Goal: Contribute content: Add original content to the website for others to see

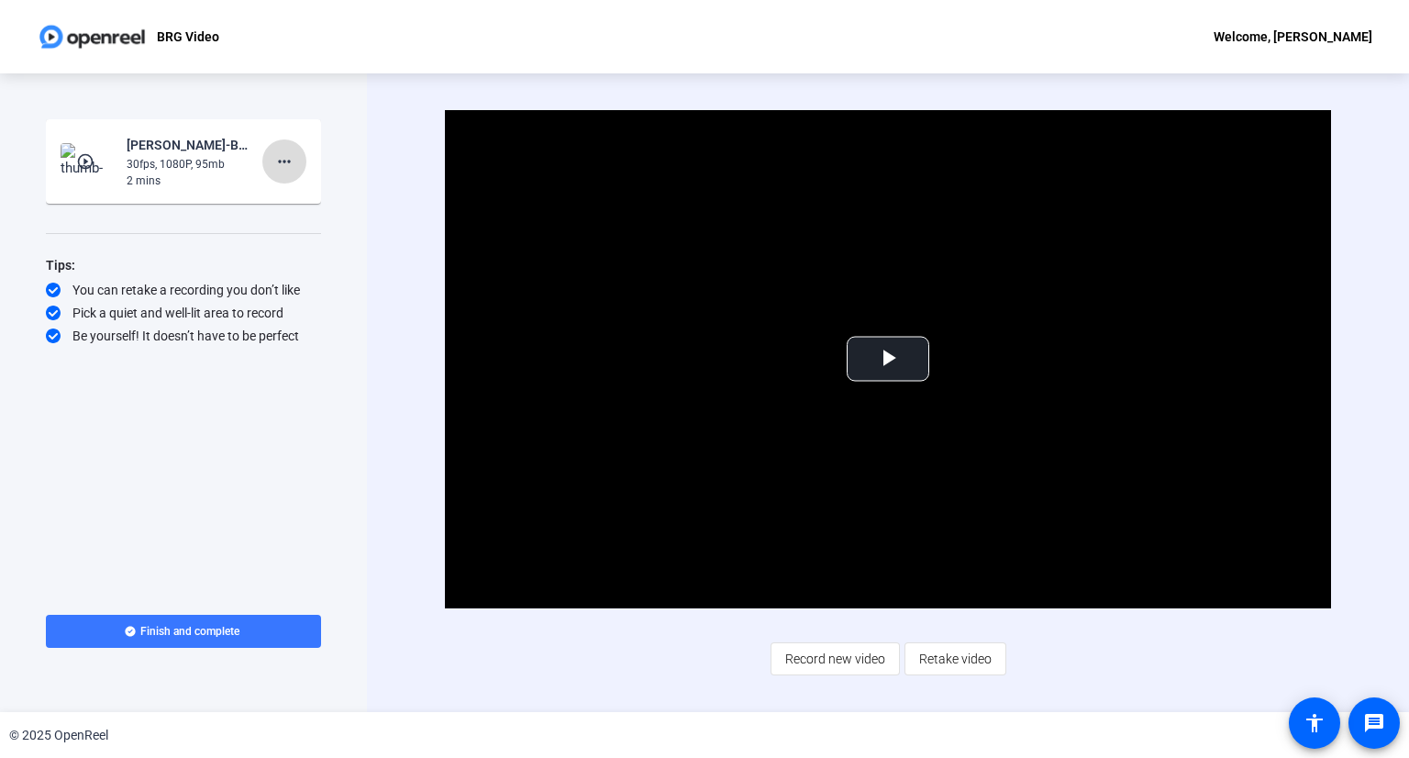
click at [283, 164] on mat-icon "more_horiz" at bounding box center [284, 161] width 22 height 22
click at [288, 220] on span "Retake" at bounding box center [313, 223] width 73 height 22
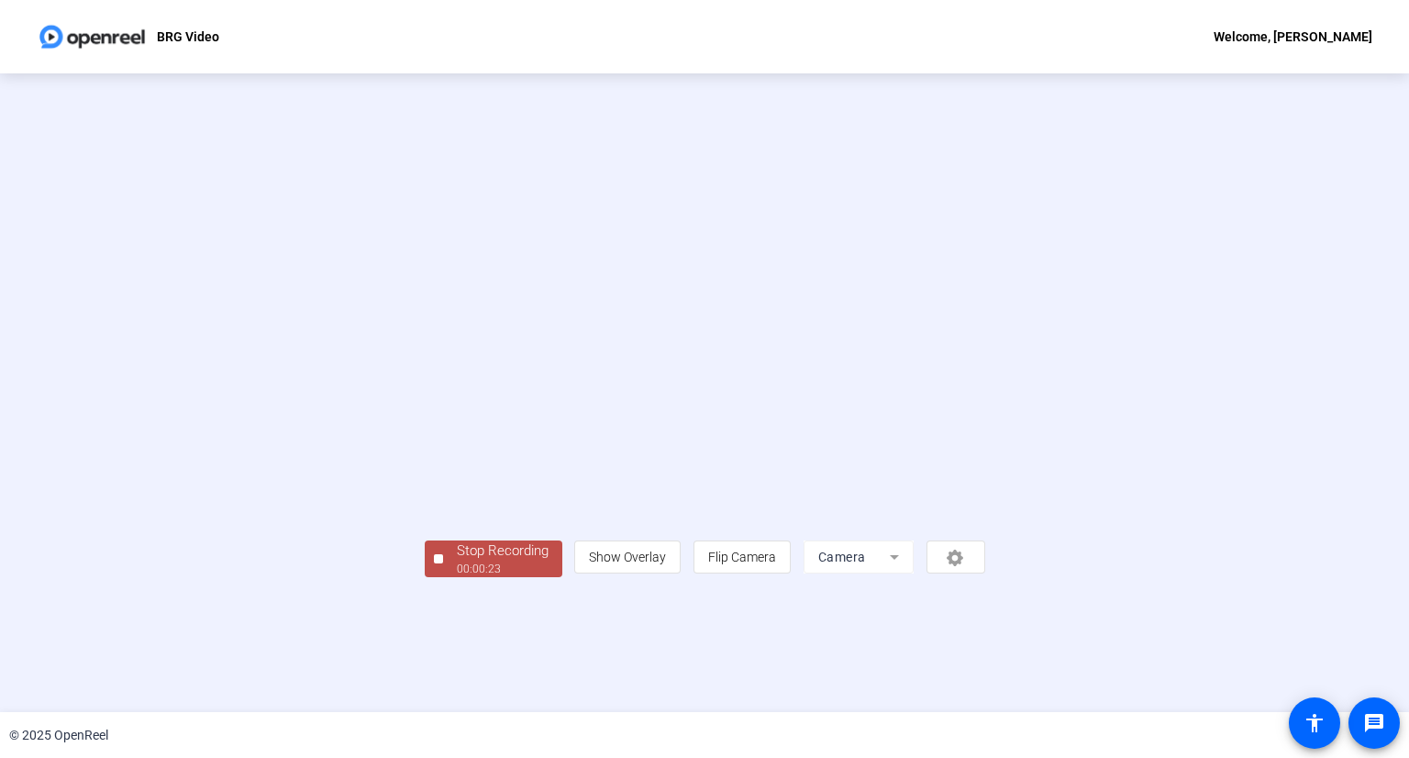
click at [457, 561] on div "Stop Recording" at bounding box center [503, 550] width 92 height 21
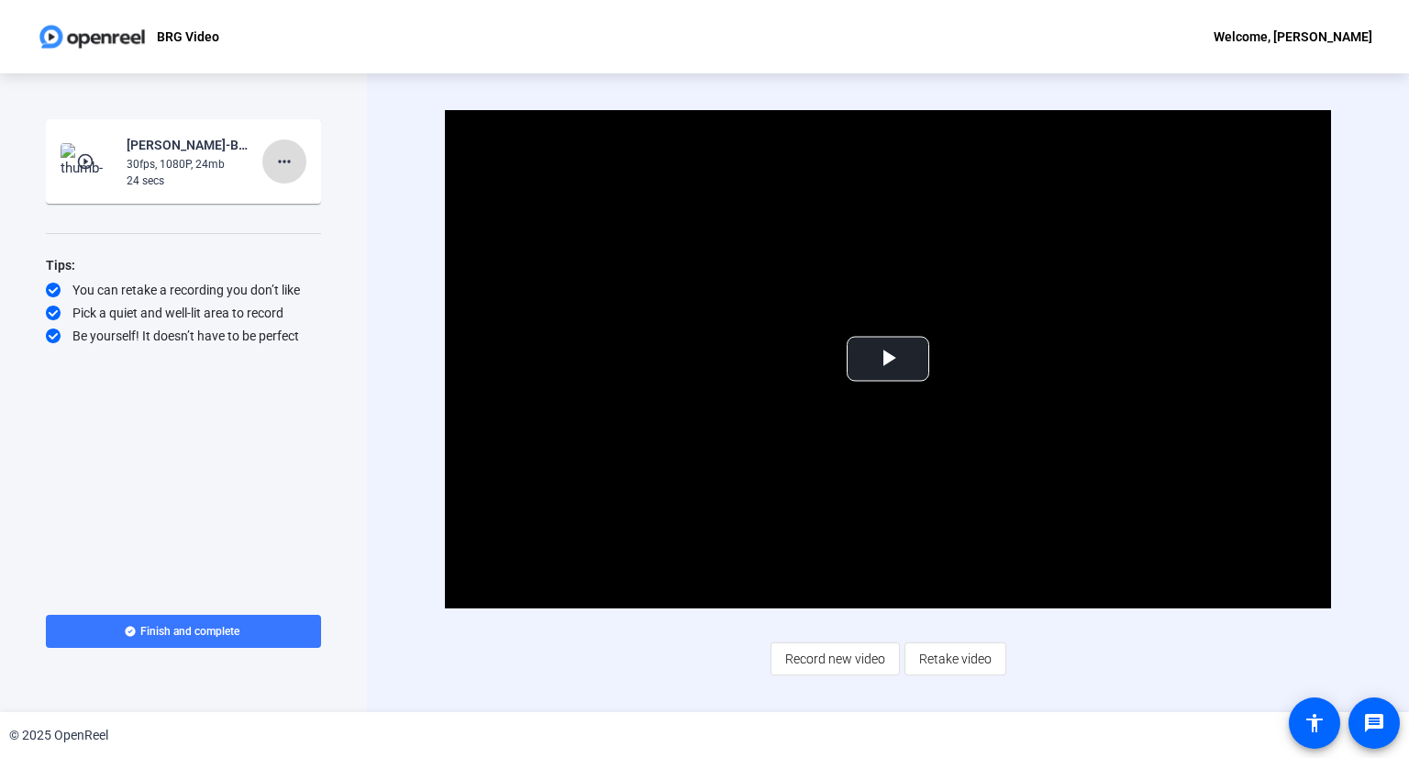
click at [293, 161] on mat-icon "more_horiz" at bounding box center [284, 161] width 22 height 22
click at [291, 227] on span "Retake" at bounding box center [313, 223] width 73 height 22
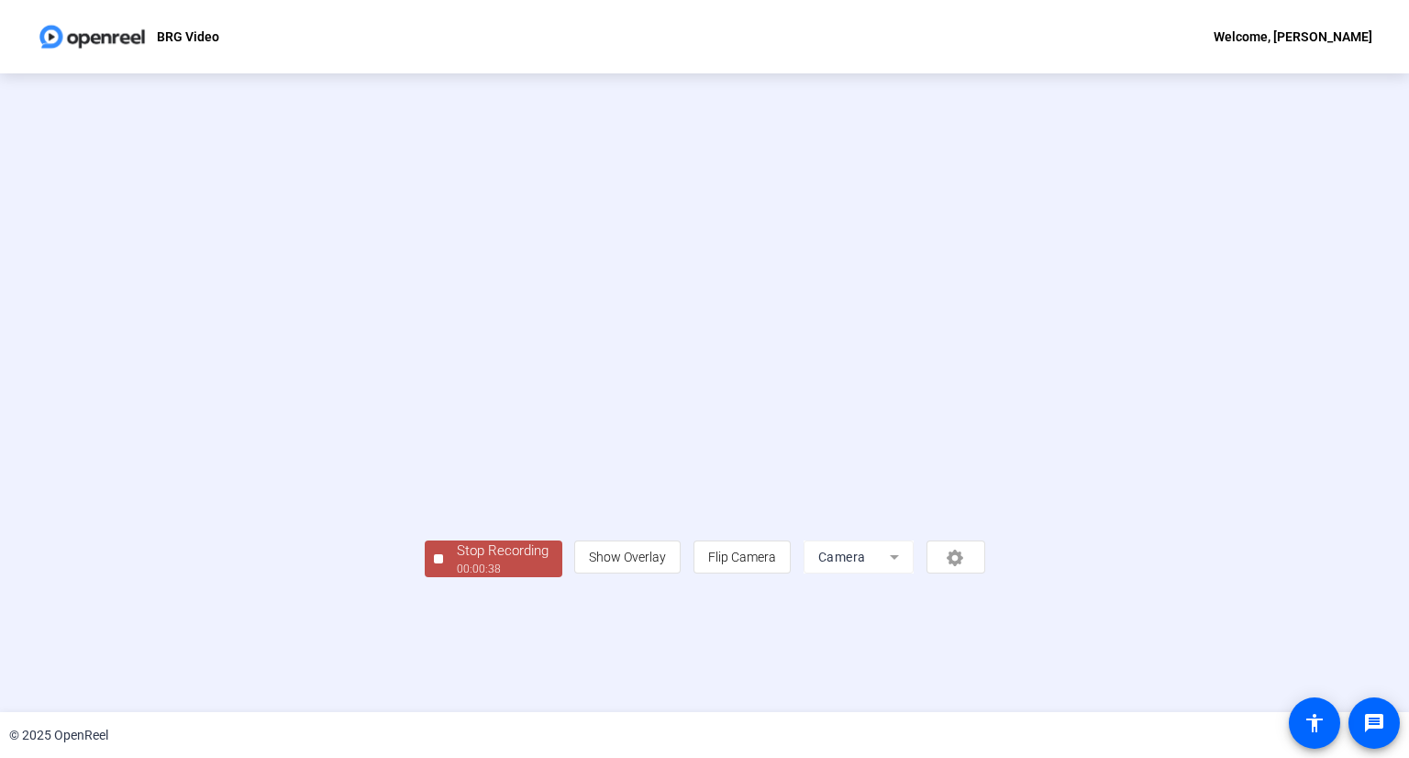
click at [434, 563] on div at bounding box center [438, 558] width 9 height 9
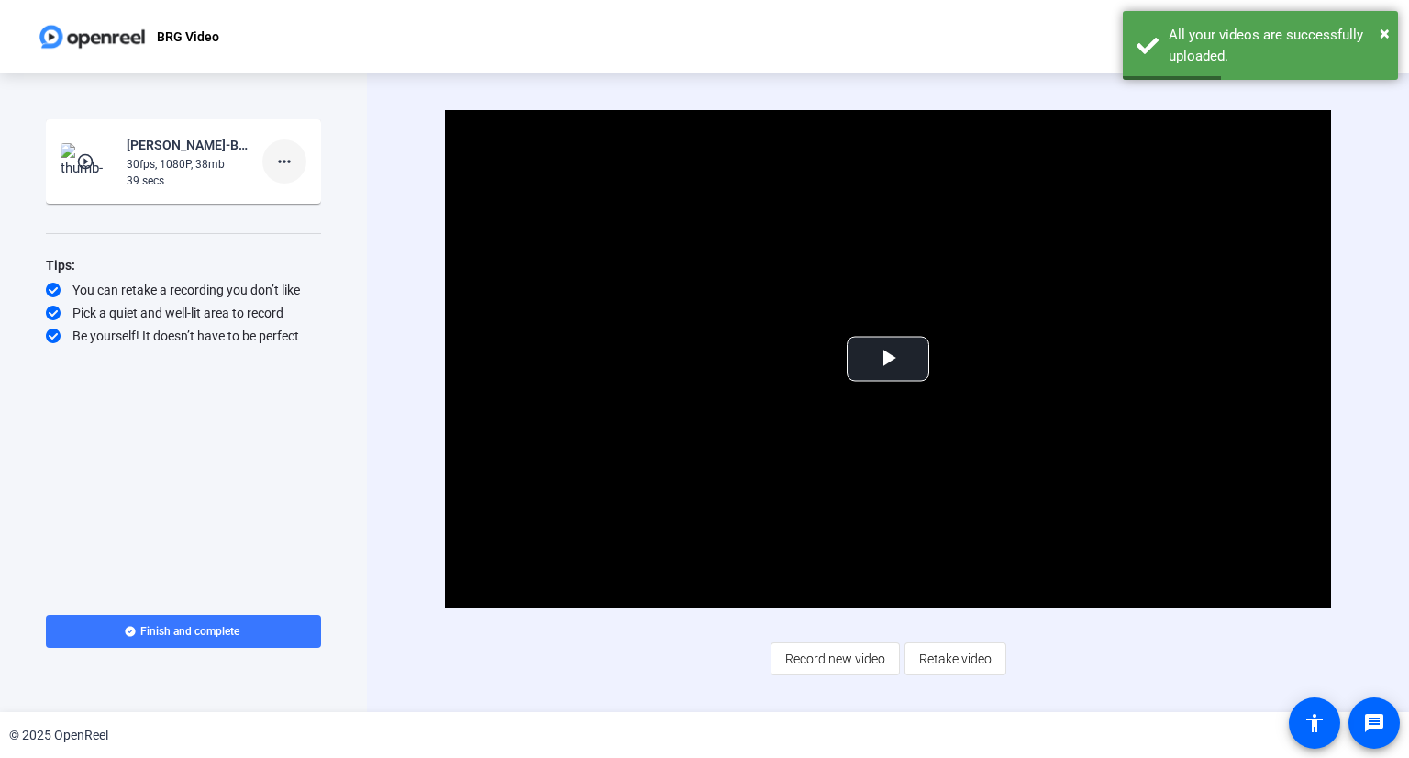
click at [282, 156] on mat-icon "more_horiz" at bounding box center [284, 161] width 22 height 22
click at [290, 216] on span "Retake" at bounding box center [313, 223] width 73 height 22
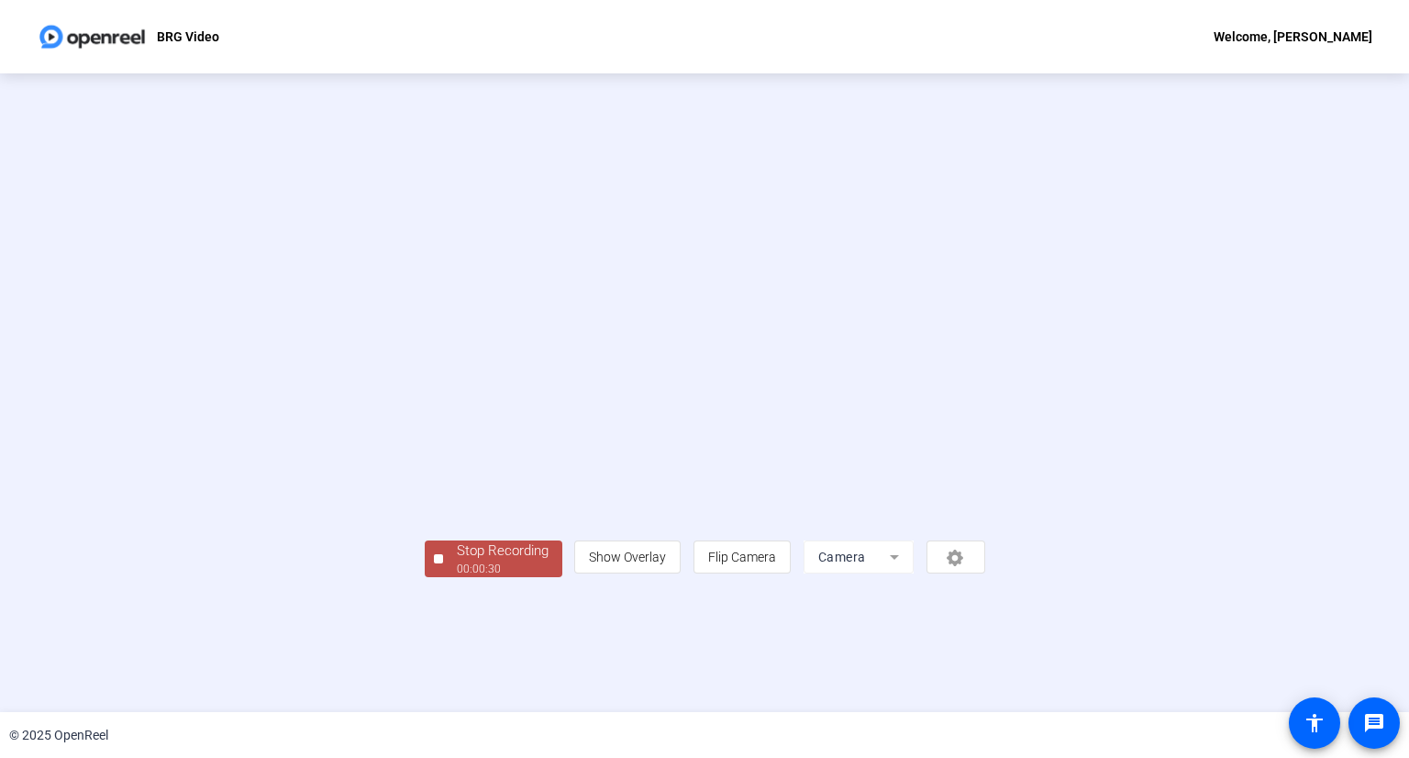
click at [443, 578] on span "Stop Recording 00:00:30" at bounding box center [502, 559] width 119 height 38
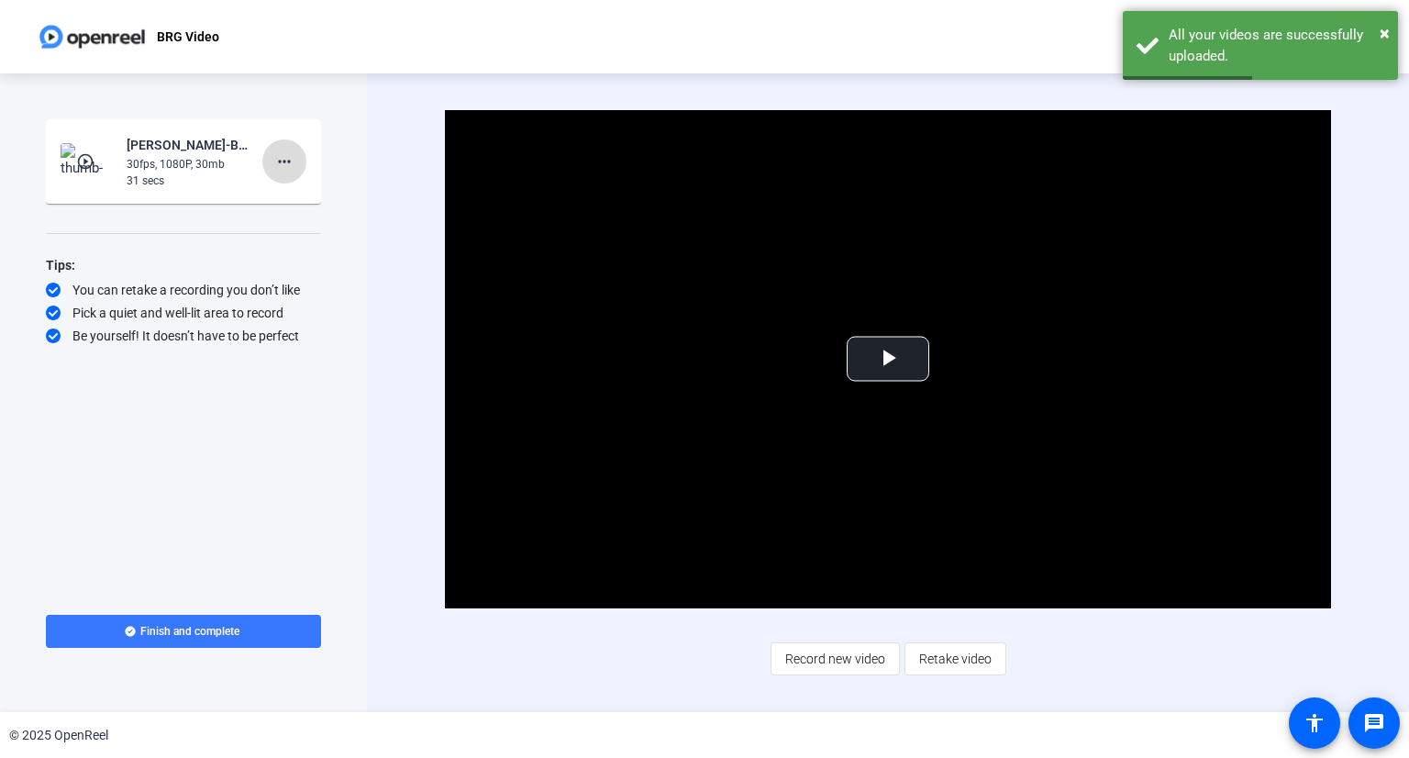
click at [300, 166] on span at bounding box center [284, 161] width 44 height 44
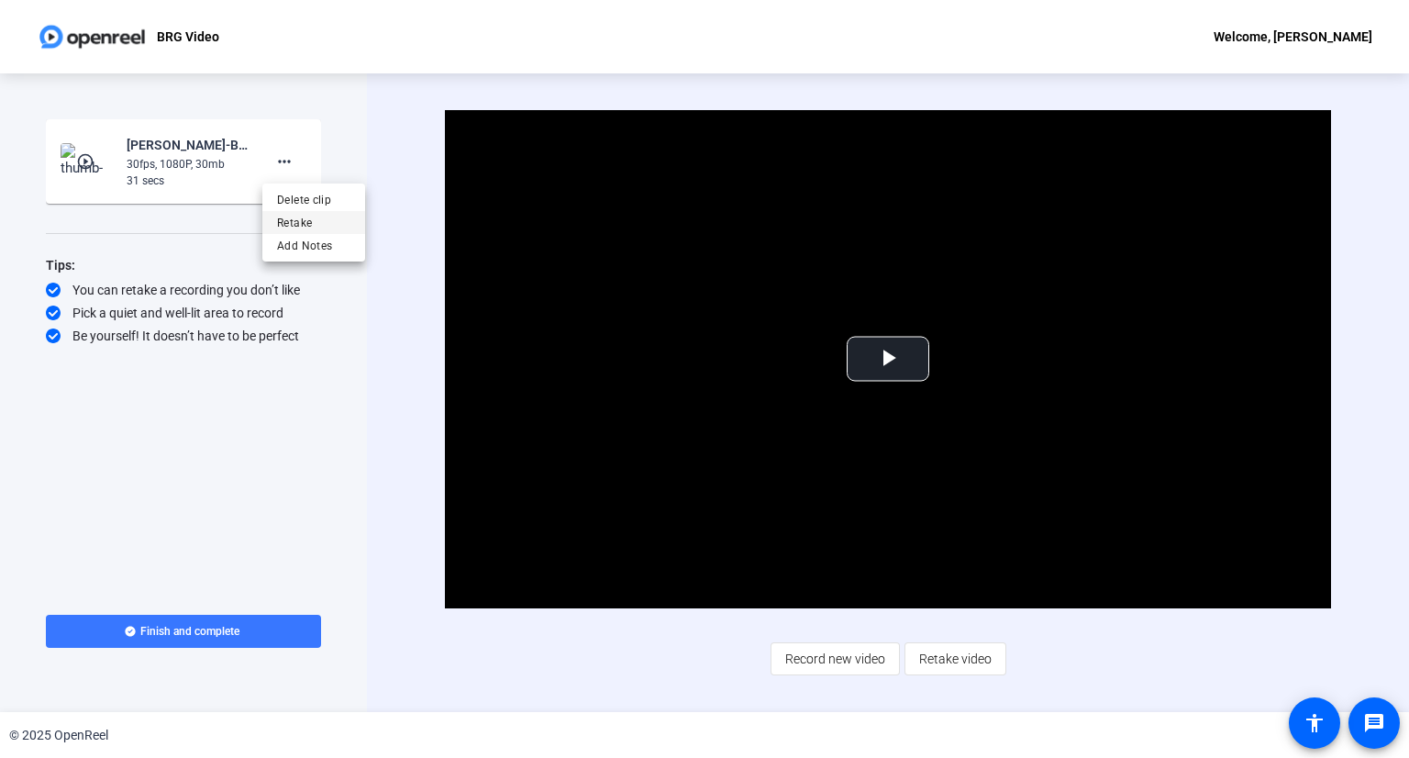
click at [313, 221] on span "Retake" at bounding box center [313, 223] width 73 height 22
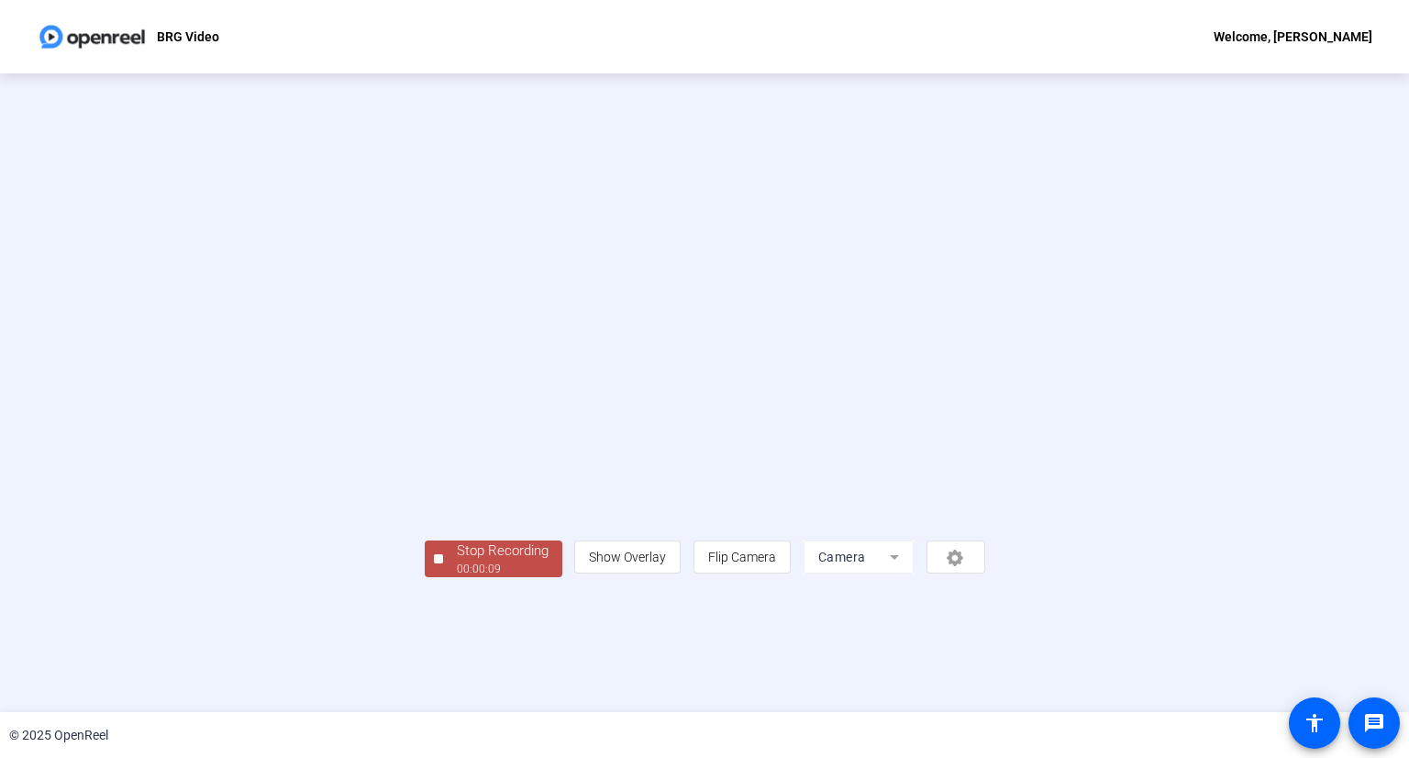
click at [425, 578] on button "Stop Recording 00:00:09" at bounding box center [494, 559] width 138 height 38
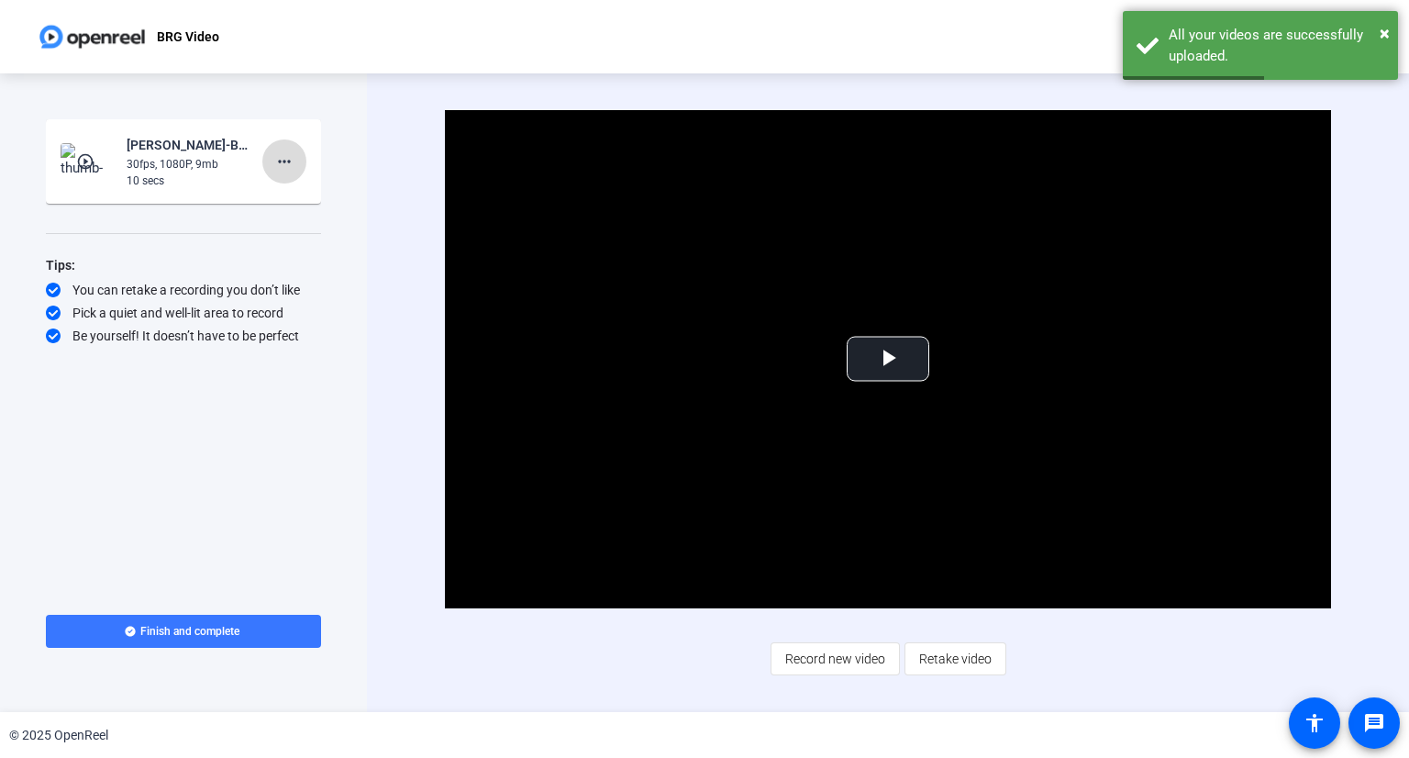
click at [288, 159] on mat-icon "more_horiz" at bounding box center [284, 161] width 22 height 22
click at [301, 221] on span "Retake" at bounding box center [313, 223] width 73 height 22
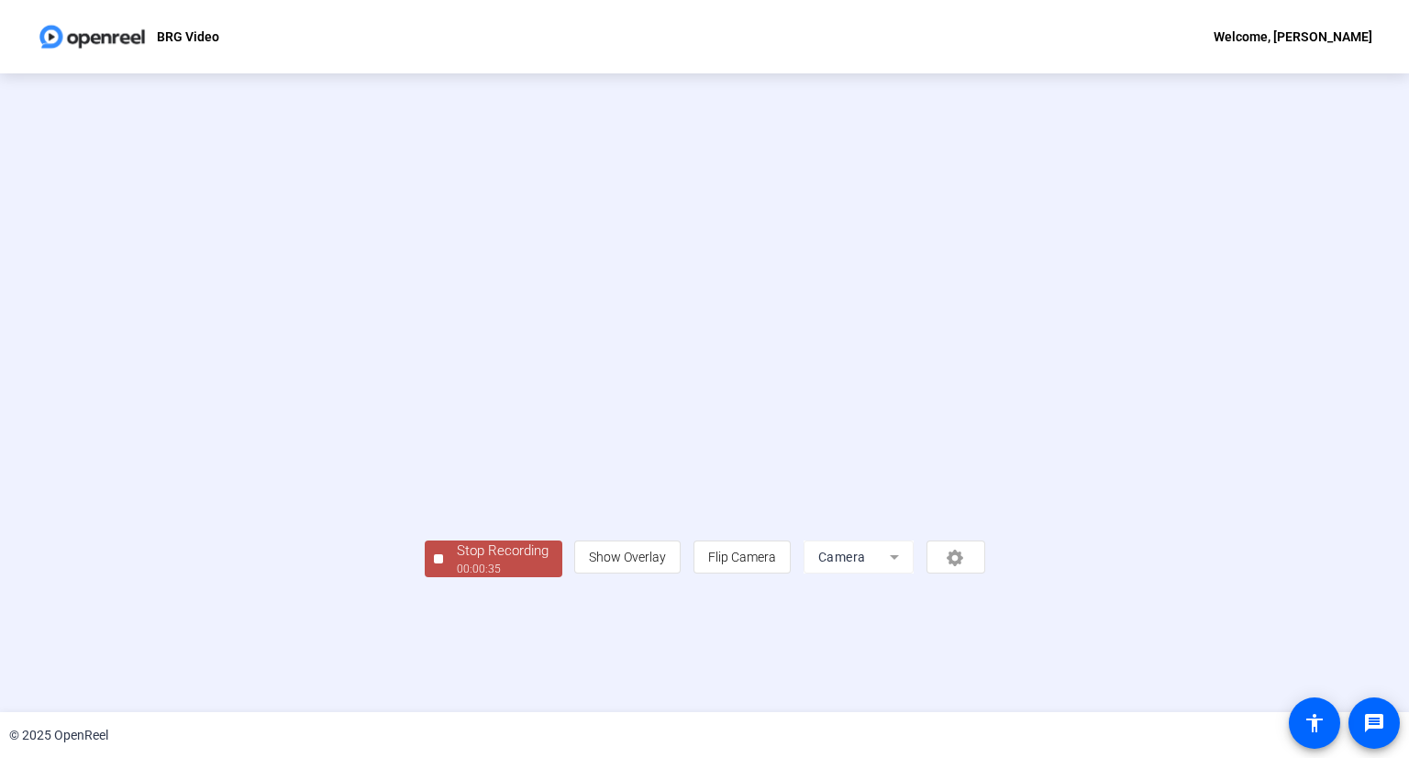
click at [434, 563] on div at bounding box center [438, 558] width 9 height 9
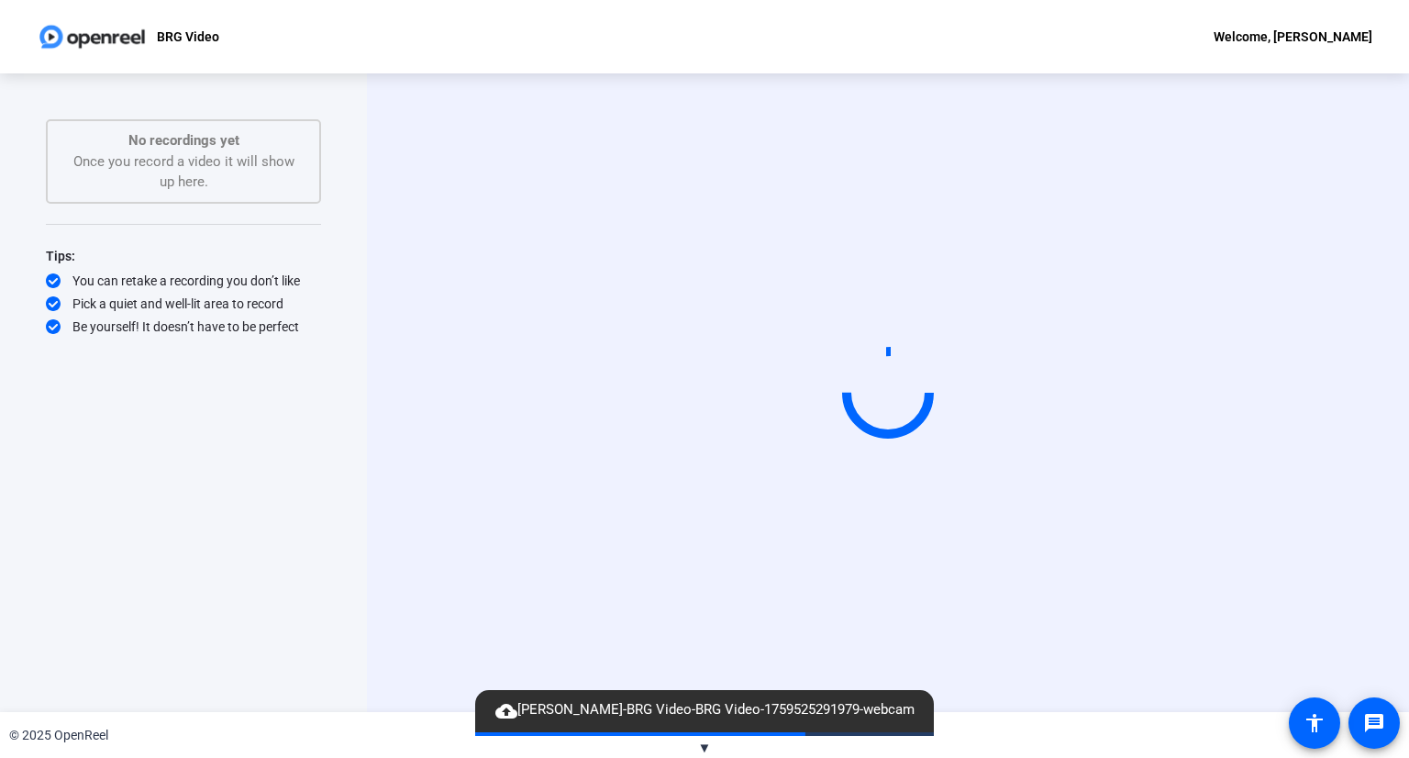
click at [701, 741] on span "▼" at bounding box center [705, 747] width 14 height 17
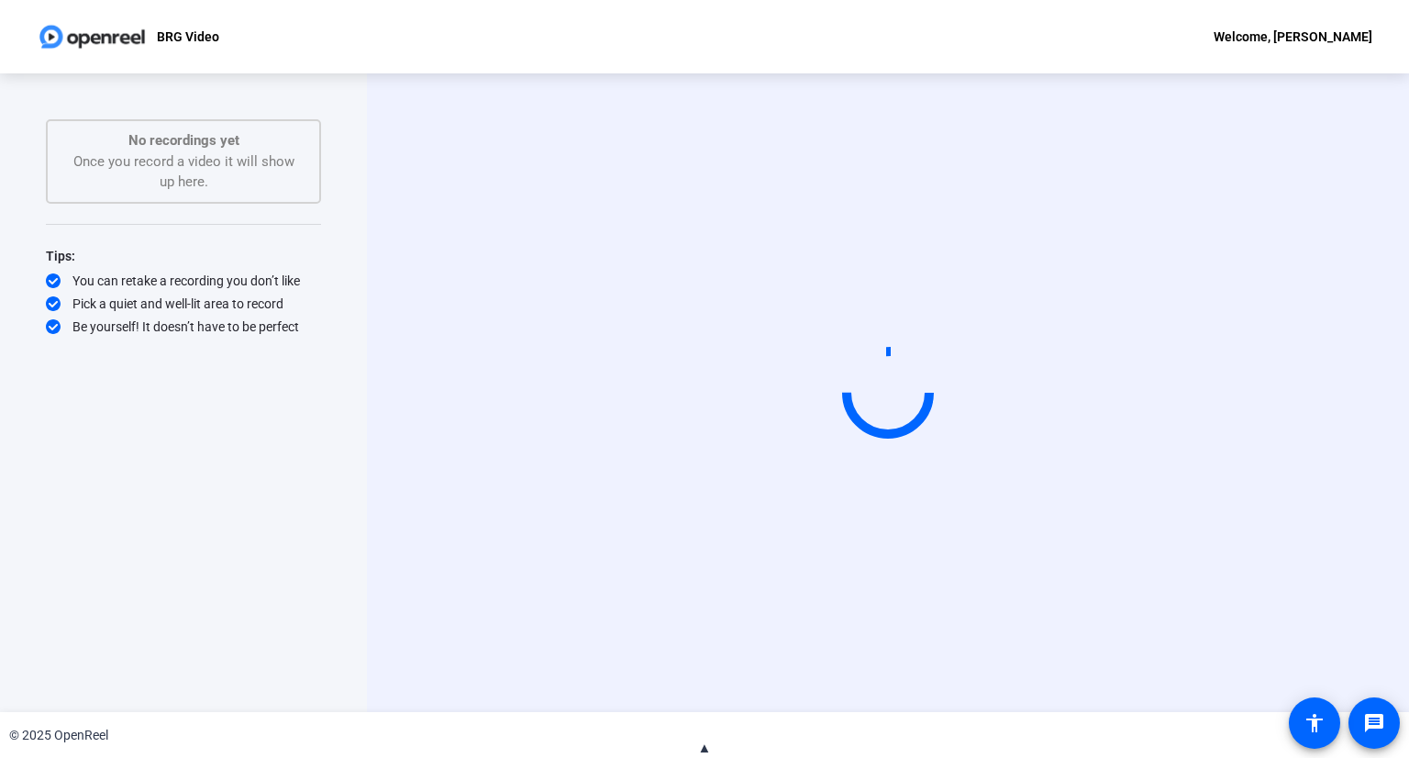
click at [701, 741] on span "▲" at bounding box center [705, 747] width 14 height 17
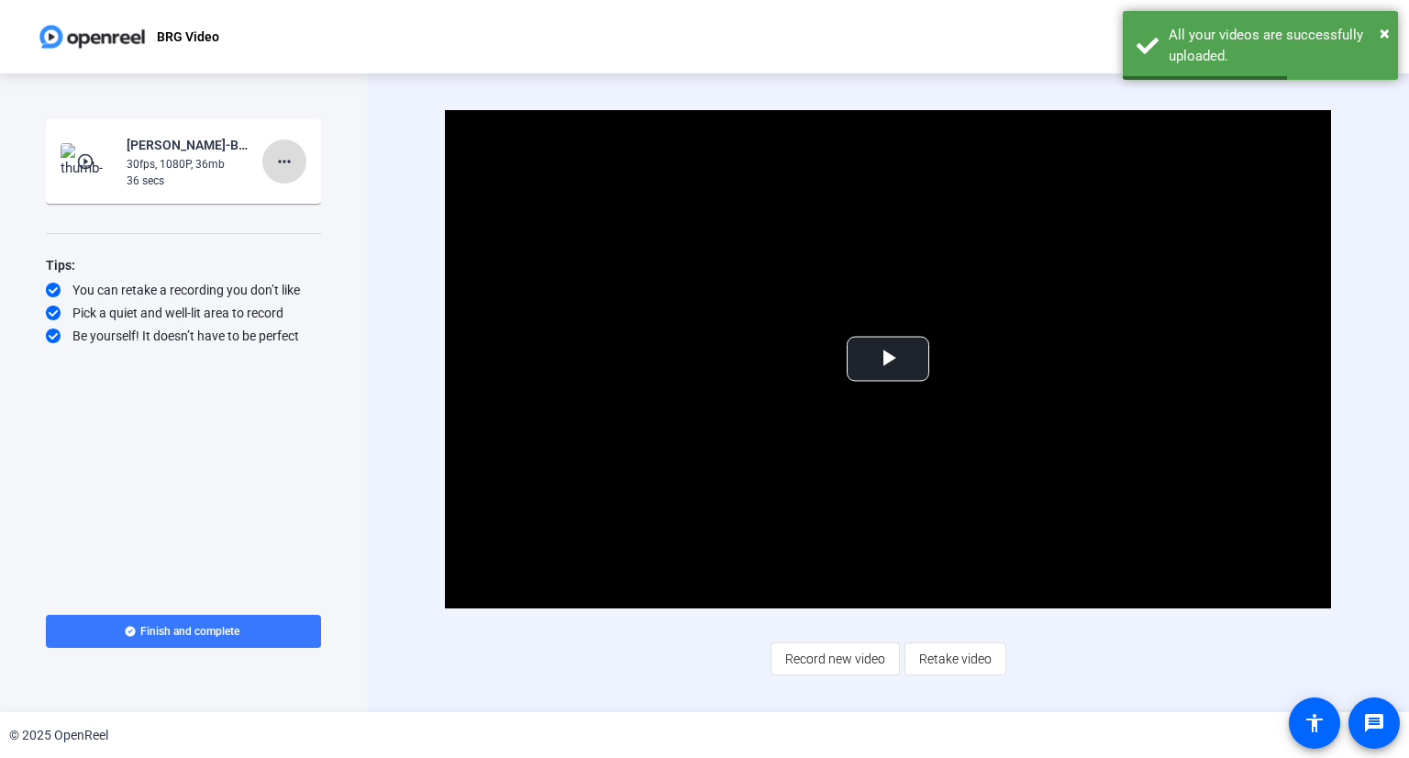
click at [276, 159] on mat-icon "more_horiz" at bounding box center [284, 161] width 22 height 22
click at [294, 220] on span "Retake" at bounding box center [313, 223] width 73 height 22
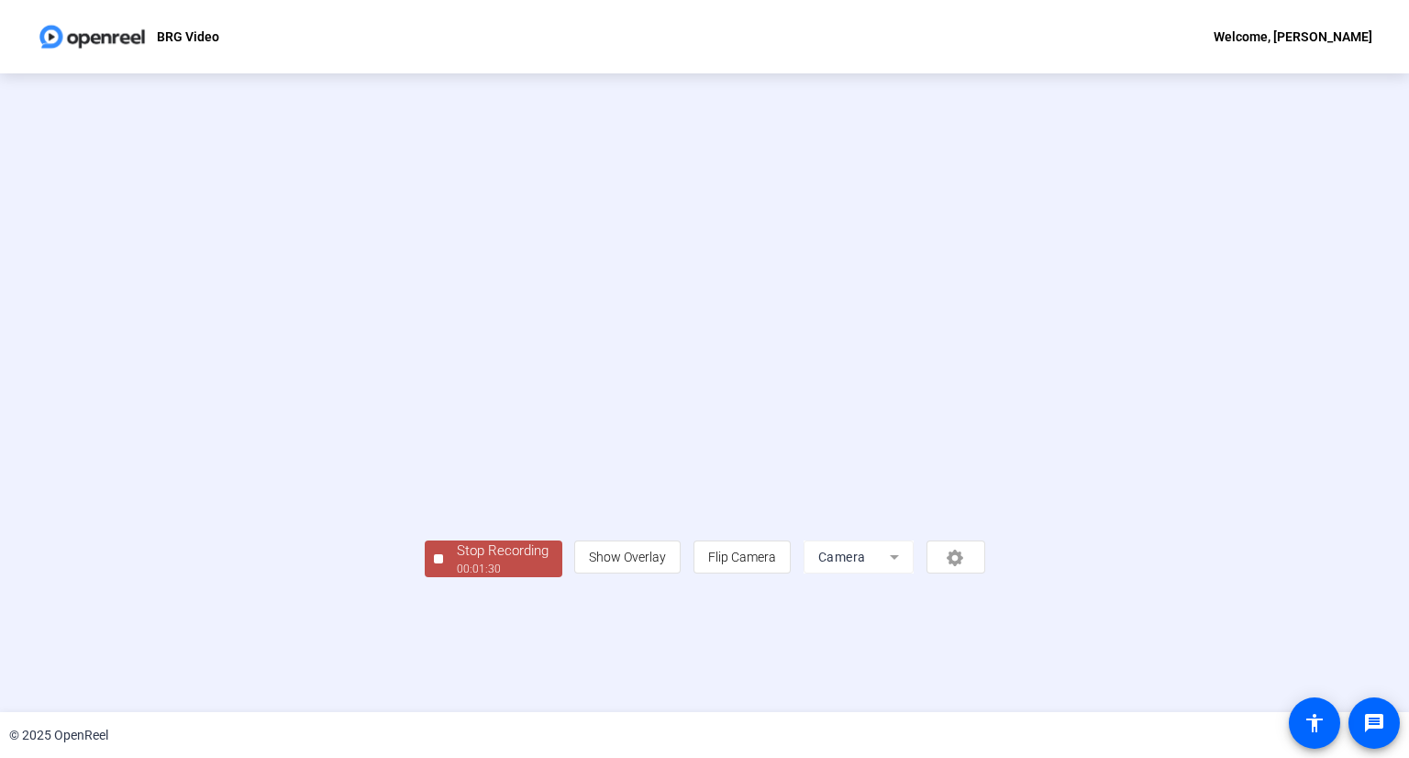
click at [457, 561] on div "Stop Recording" at bounding box center [503, 550] width 92 height 21
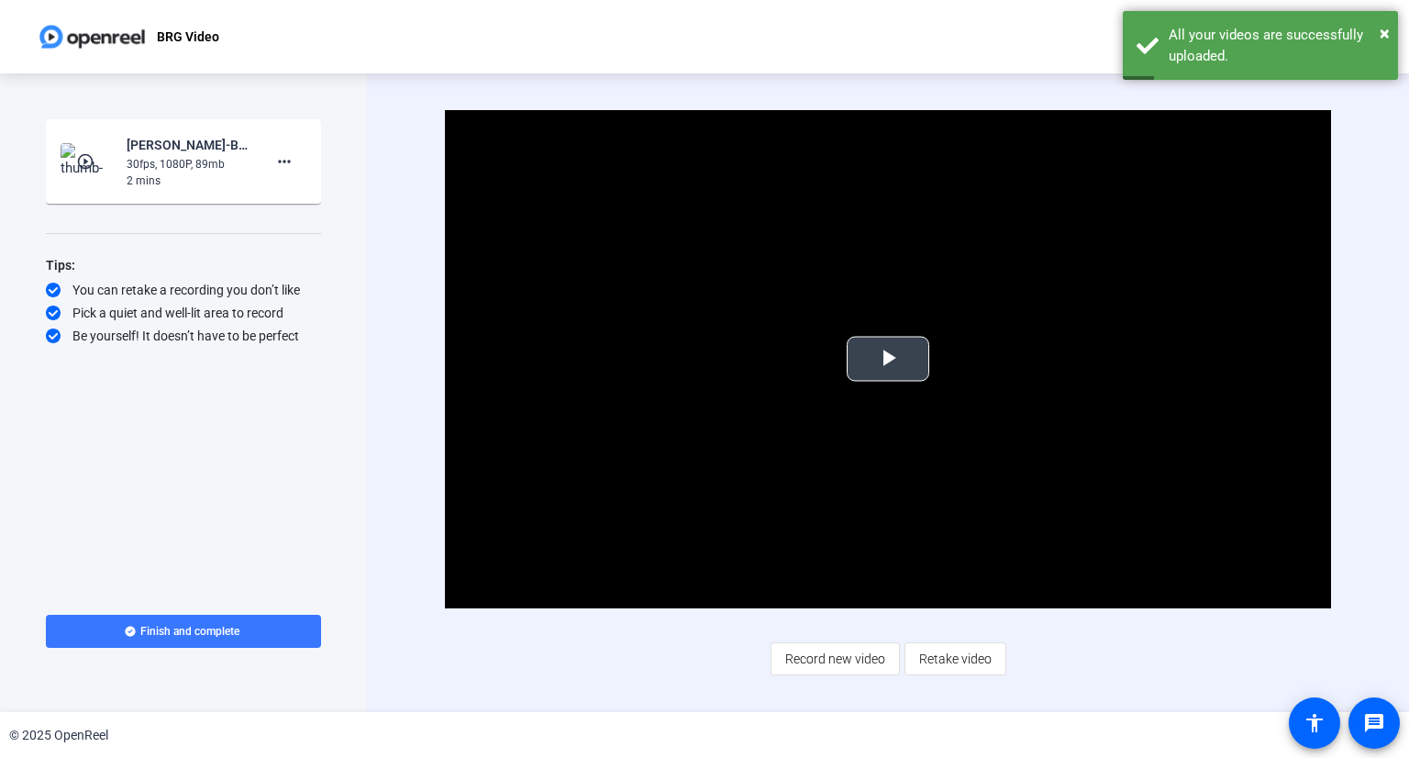
click at [888, 359] on span "Video Player" at bounding box center [888, 359] width 0 height 0
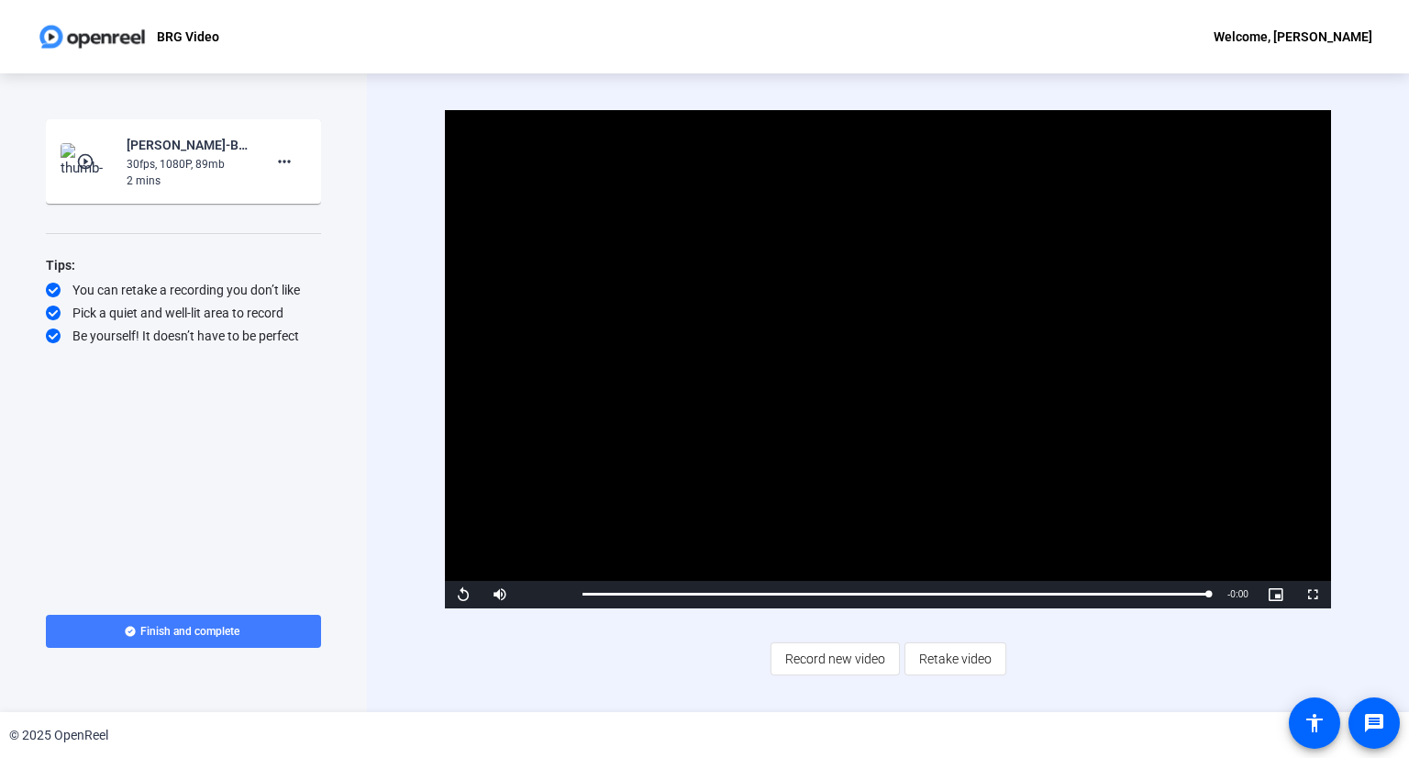
click at [214, 630] on span "Finish and complete" at bounding box center [189, 631] width 99 height 15
